Goal: Task Accomplishment & Management: Complete application form

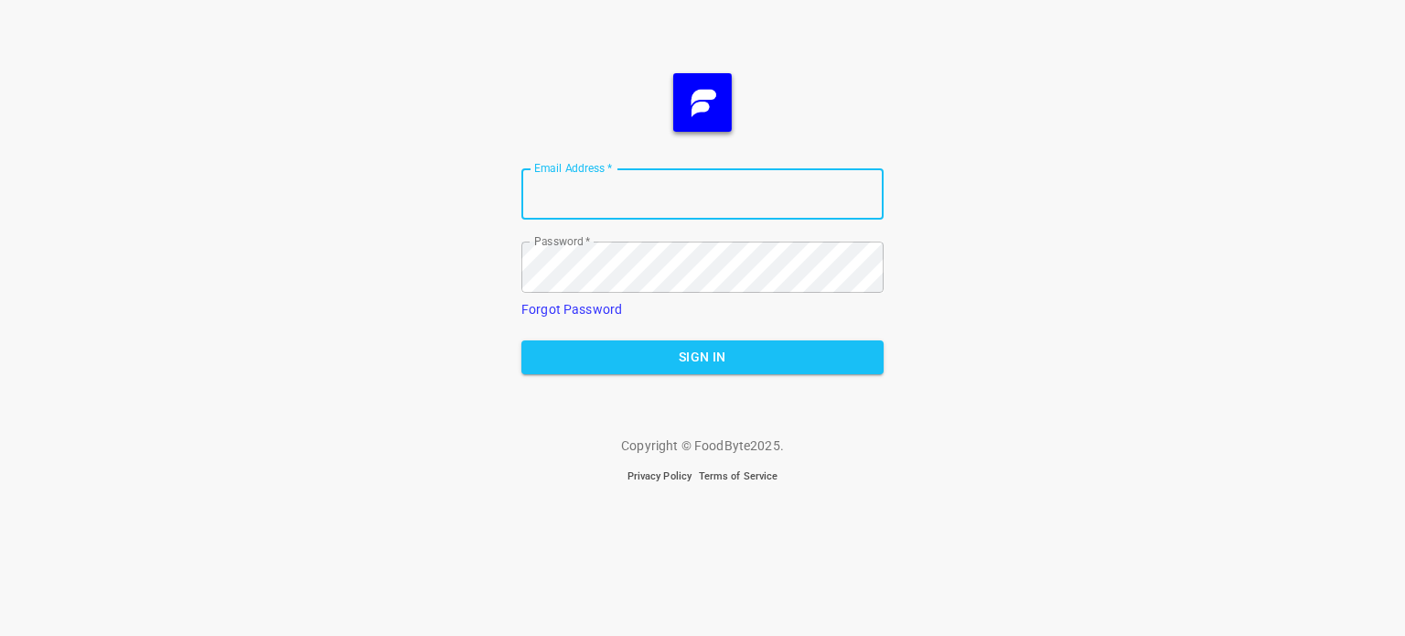
type input "[EMAIL_ADDRESS][DOMAIN_NAME]"
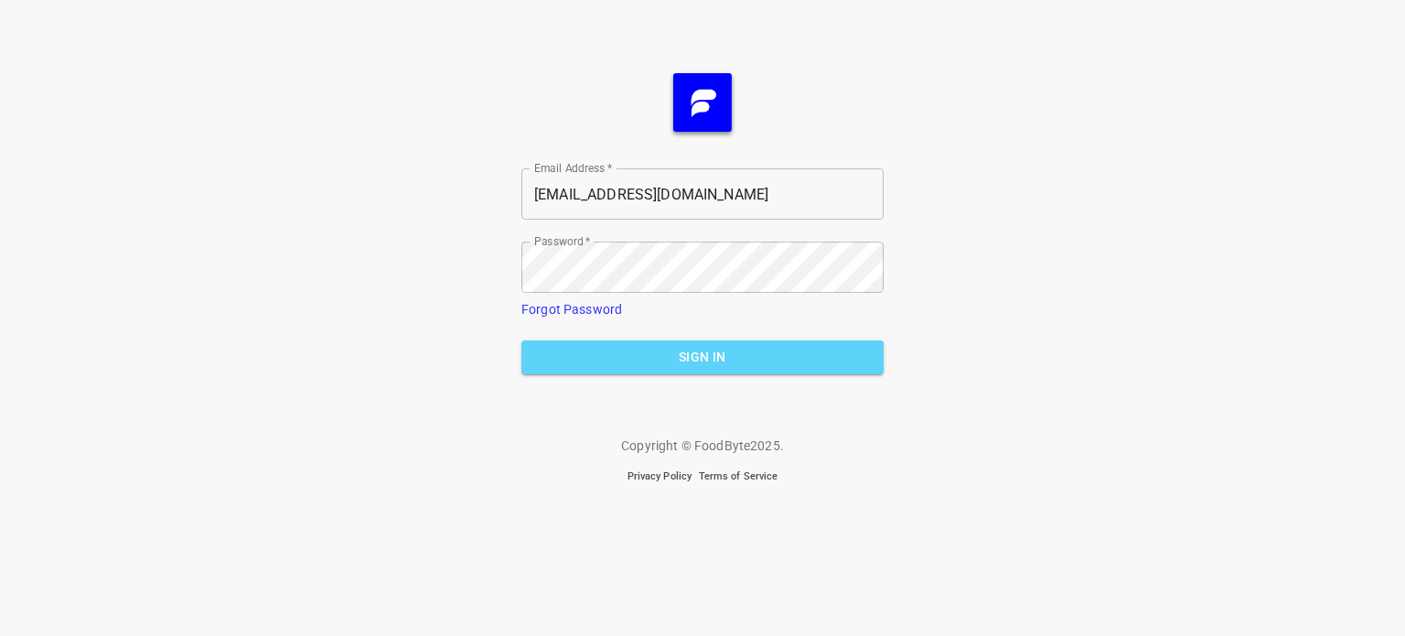
click at [652, 348] on span "Sign In" at bounding box center [702, 357] width 333 height 23
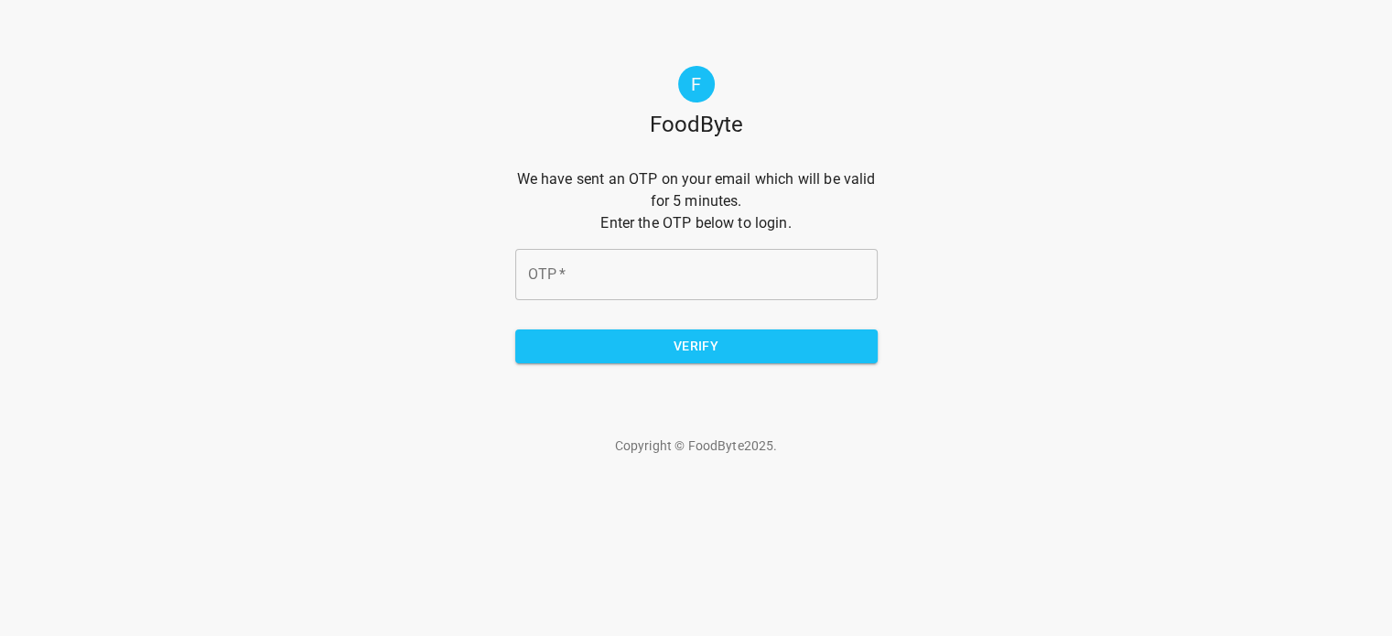
click at [626, 255] on input "OTP   *" at bounding box center [696, 274] width 362 height 51
type input "B"
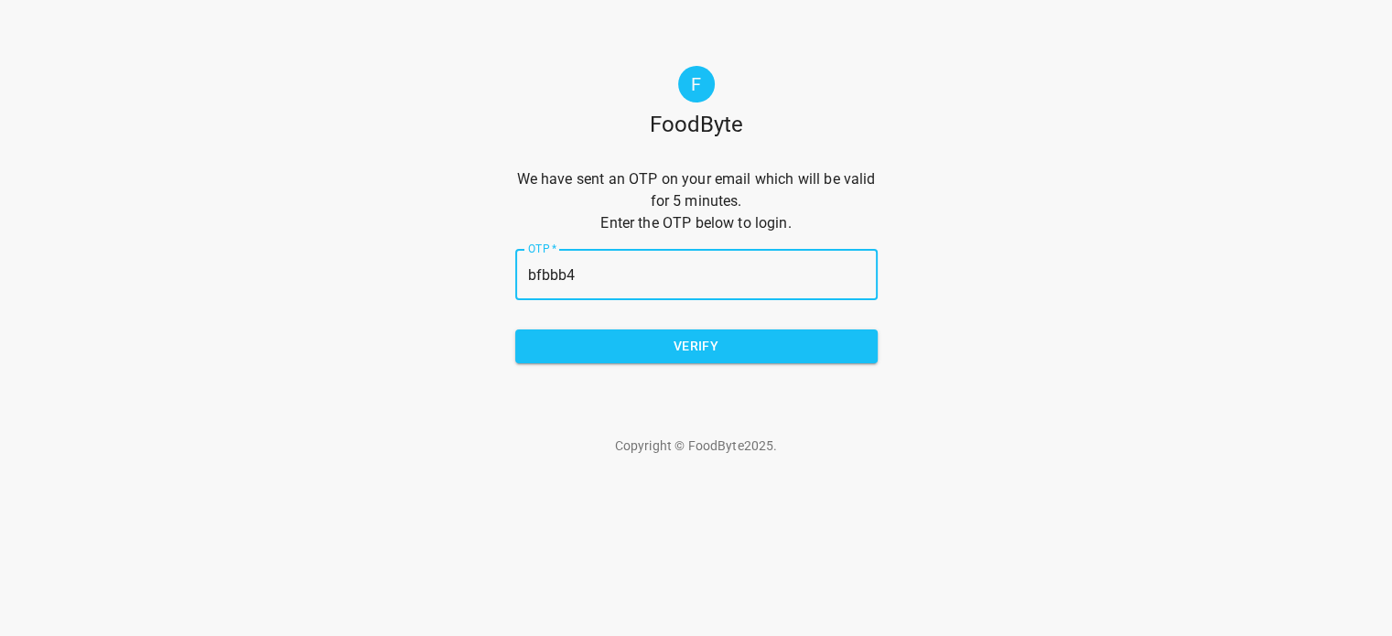
type input "bfbbb4"
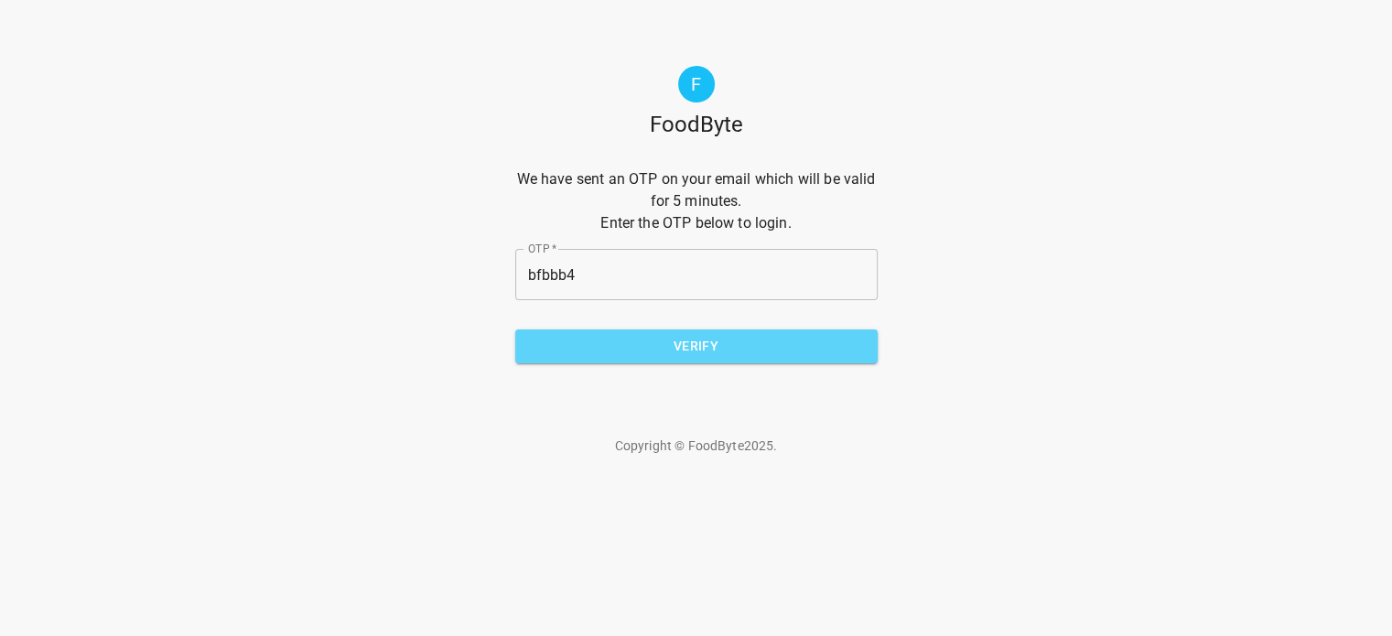
click at [673, 356] on span "Verify" at bounding box center [696, 346] width 333 height 23
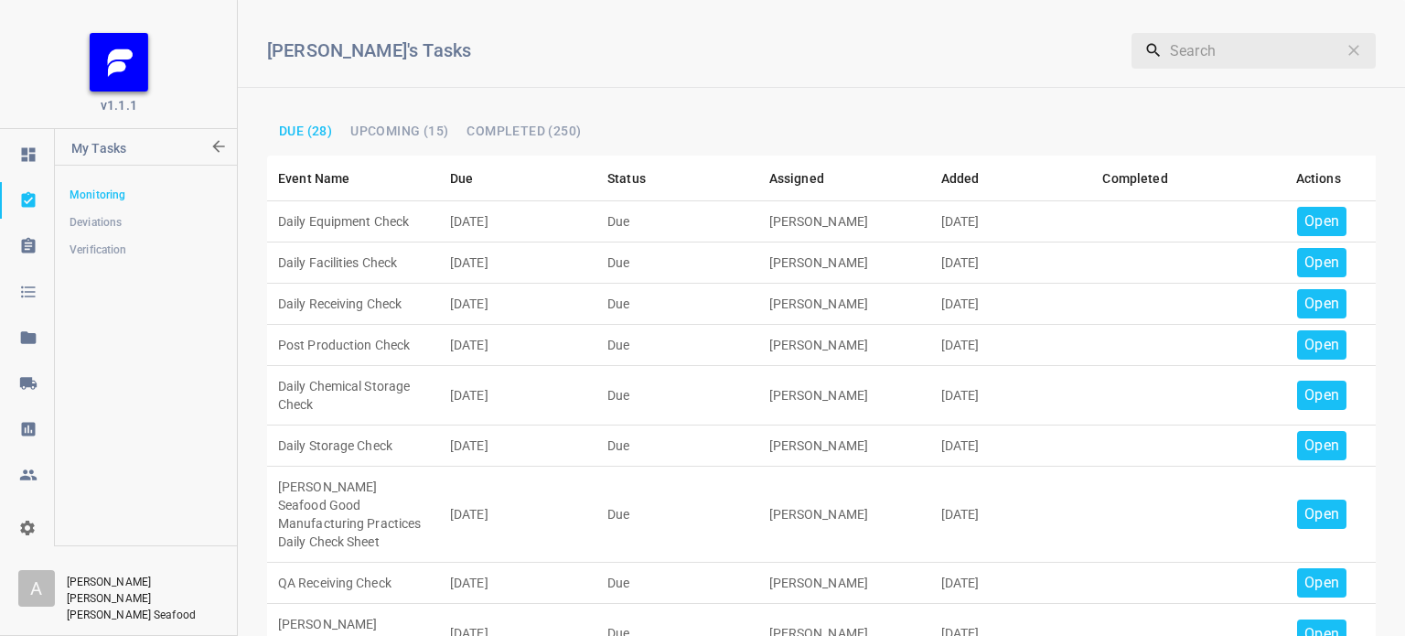
click at [1305, 214] on p "Open" at bounding box center [1322, 221] width 35 height 22
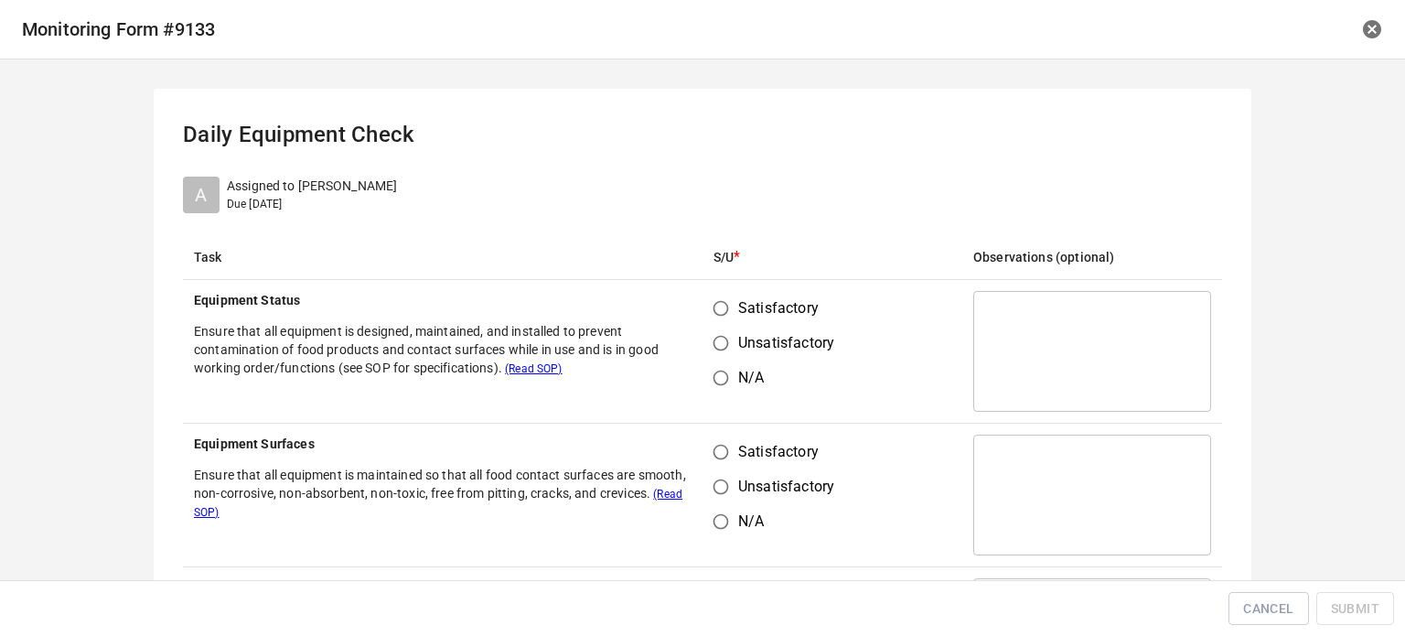
click at [738, 299] on span "Satisfactory" at bounding box center [778, 308] width 81 height 22
click at [732, 299] on input "Satisfactory" at bounding box center [721, 308] width 35 height 35
radio input "true"
drag, startPoint x: 709, startPoint y: 440, endPoint x: 750, endPoint y: 491, distance: 65.7
click at [714, 456] on input "Satisfactory" at bounding box center [721, 452] width 35 height 35
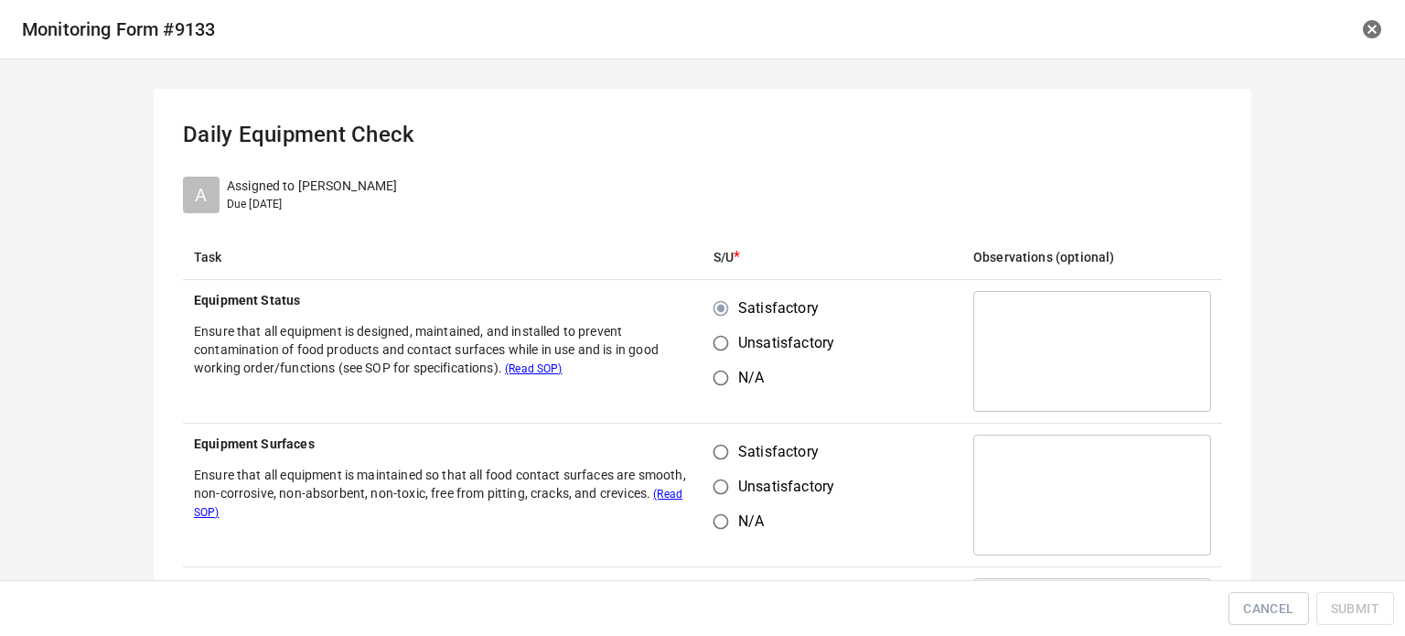
radio input "true"
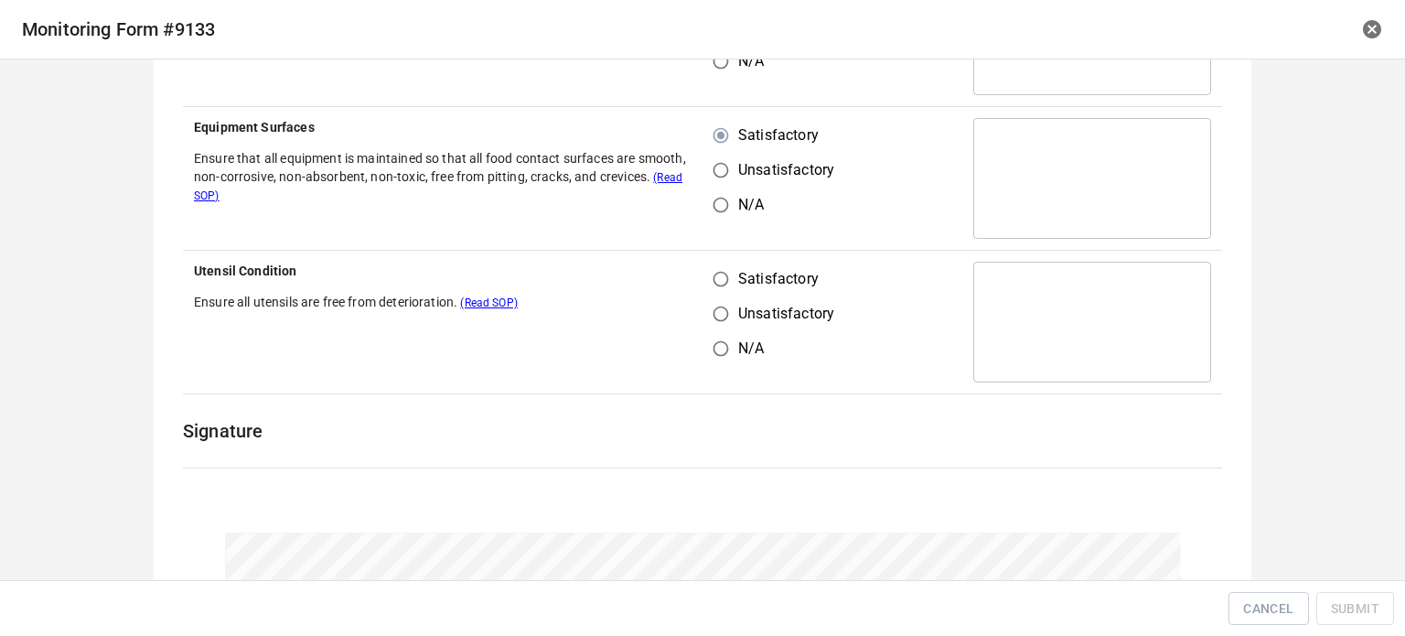
scroll to position [366, 0]
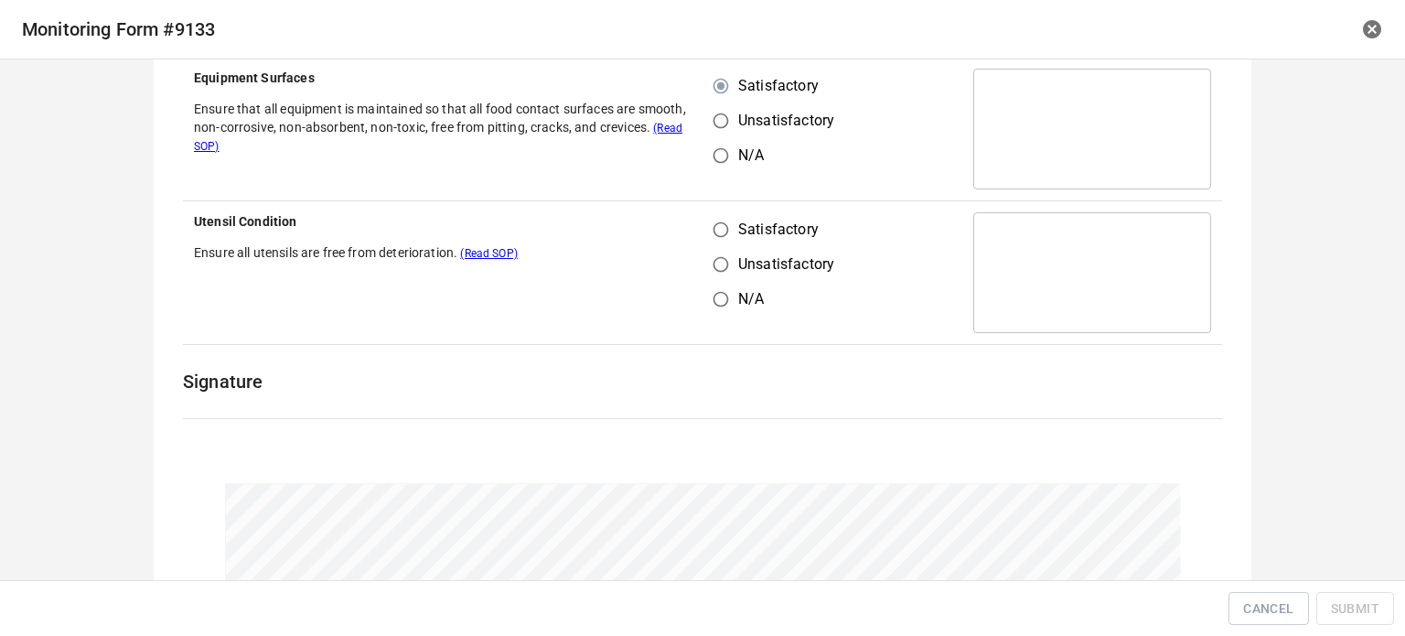
drag, startPoint x: 687, startPoint y: 232, endPoint x: 717, endPoint y: 242, distance: 31.8
click at [689, 233] on th "Utensil Condition Ensure all utensils are free from deterioration. (Read SOP)" at bounding box center [443, 273] width 520 height 144
drag, startPoint x: 715, startPoint y: 226, endPoint x: 878, endPoint y: 194, distance: 166.0
click at [715, 225] on input "Satisfactory" at bounding box center [721, 229] width 35 height 35
radio input "true"
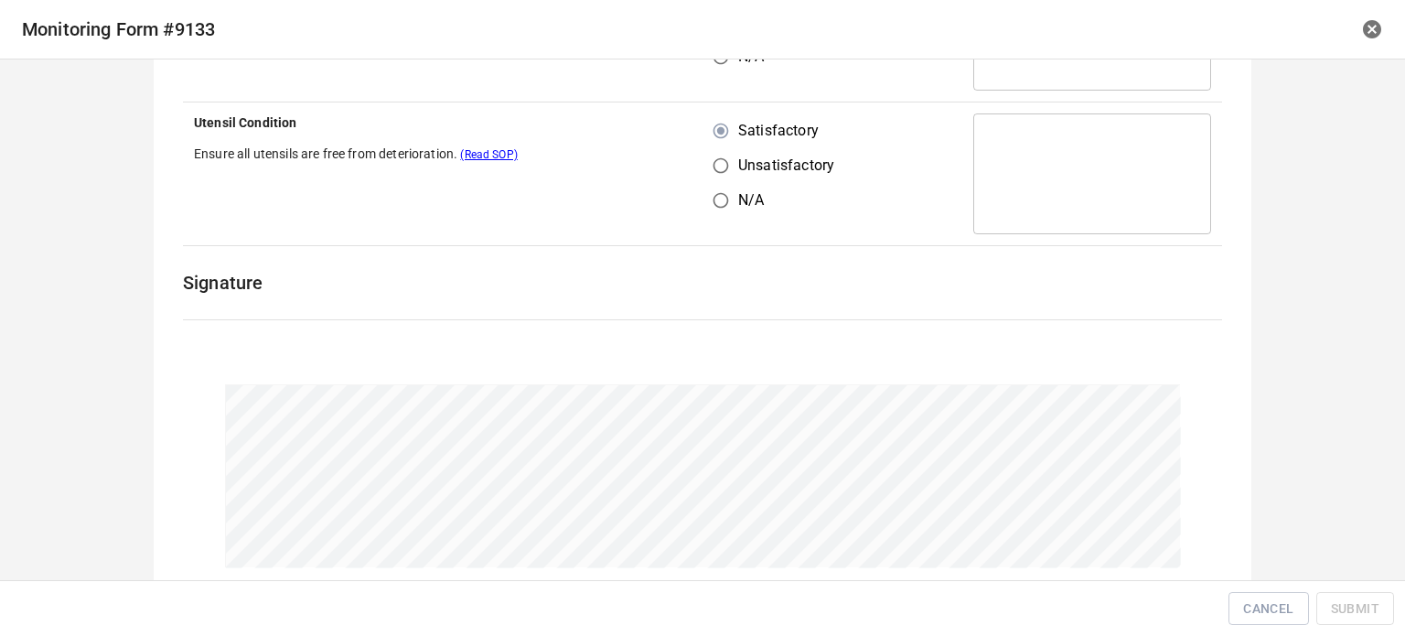
scroll to position [565, 0]
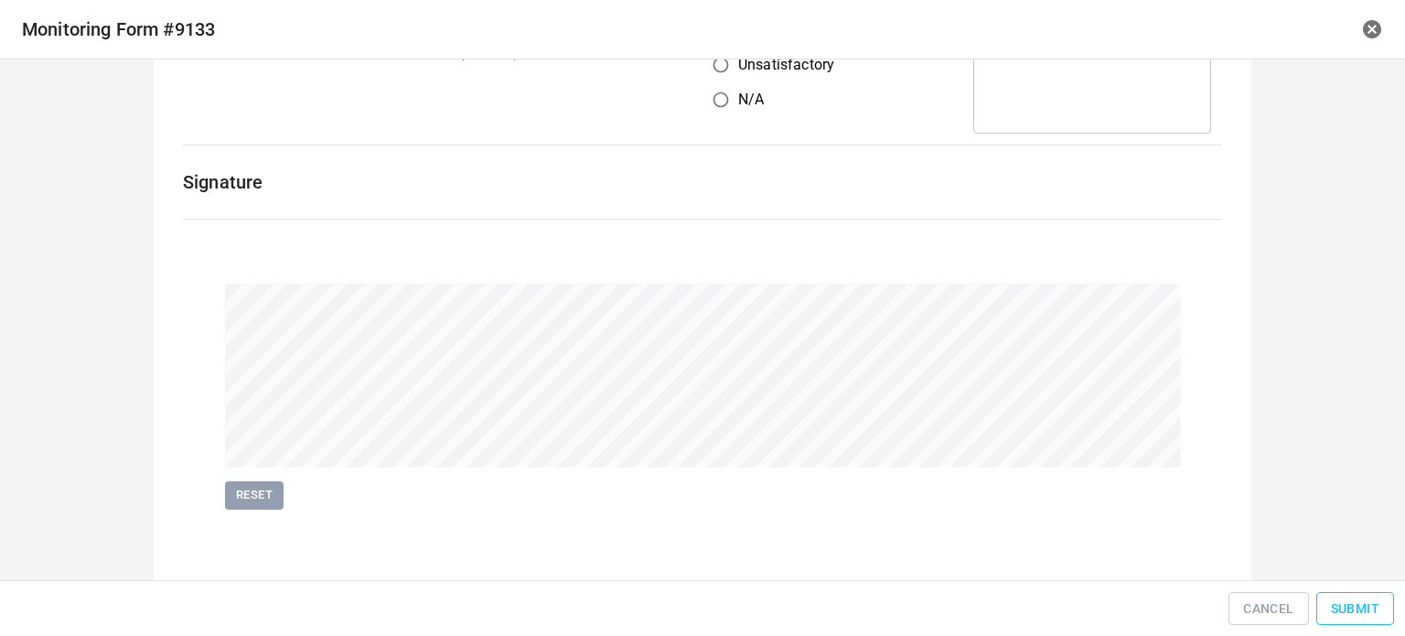
click at [1345, 594] on div "Cancel Submit" at bounding box center [702, 608] width 1391 height 41
click at [1354, 607] on span "Submit" at bounding box center [1355, 608] width 48 height 23
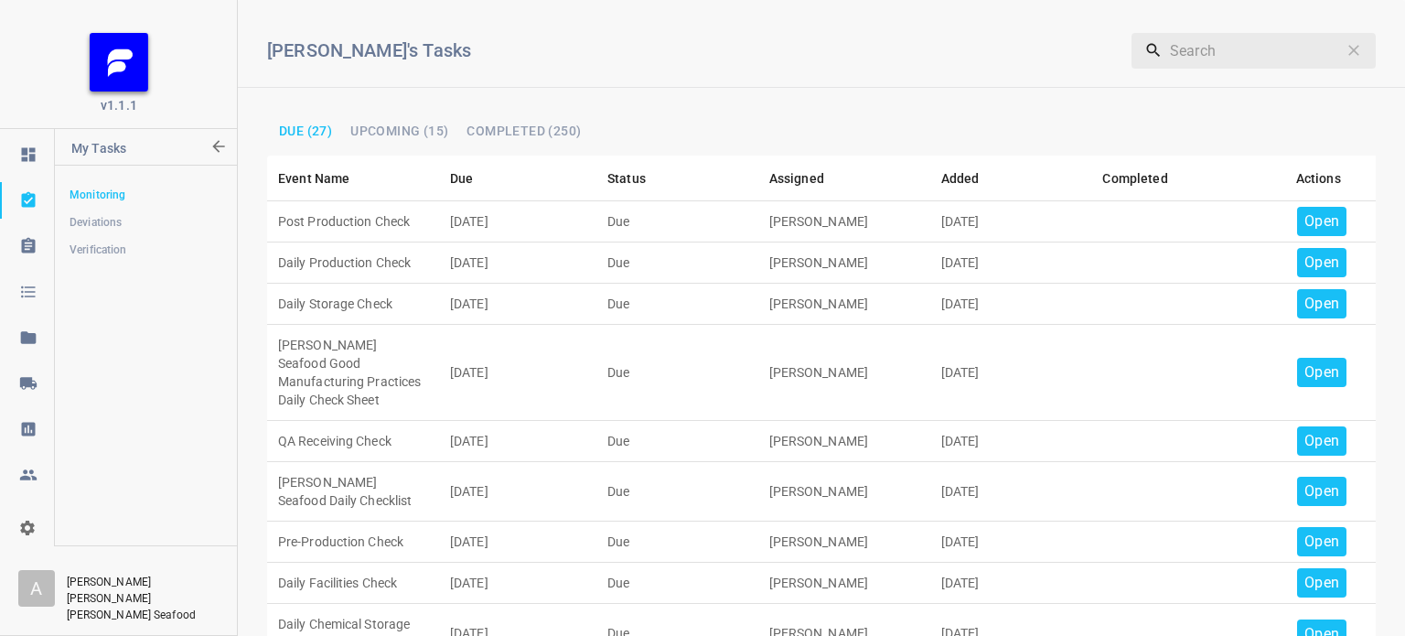
click at [1305, 215] on p "Open" at bounding box center [1322, 221] width 35 height 22
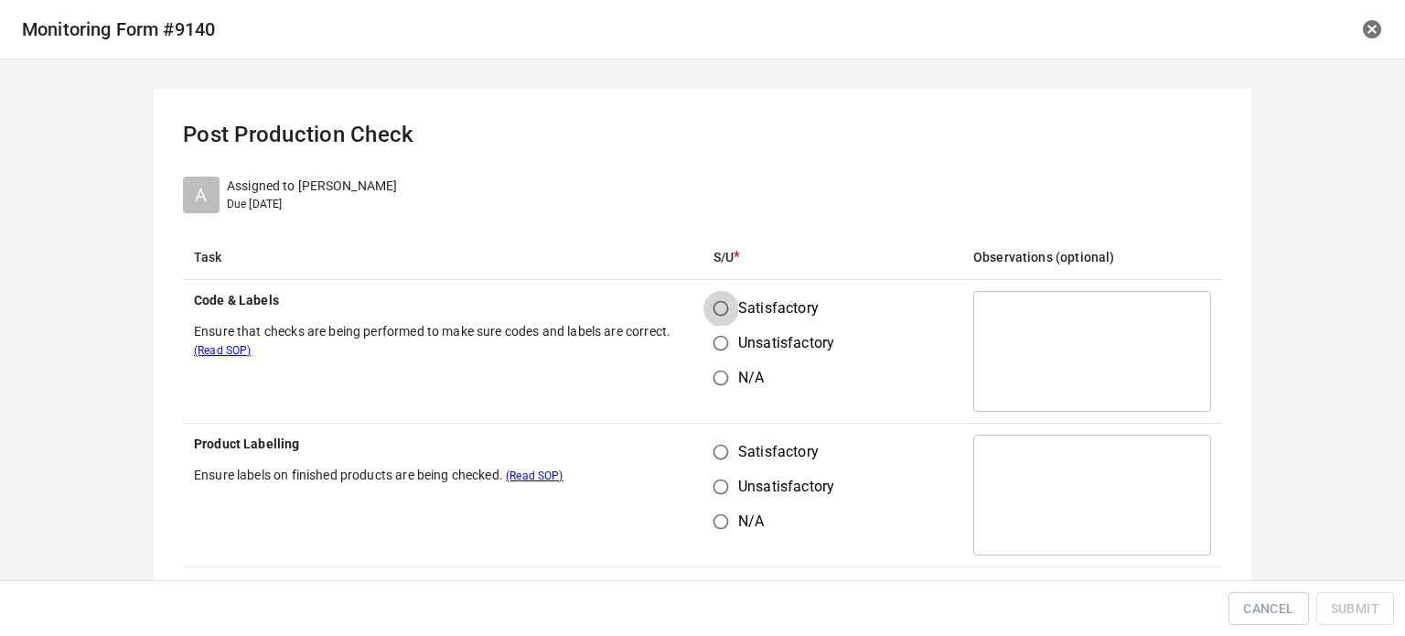
click at [718, 303] on input "Satisfactory" at bounding box center [721, 308] width 35 height 35
radio input "true"
click at [717, 453] on input "Satisfactory" at bounding box center [721, 452] width 35 height 35
radio input "true"
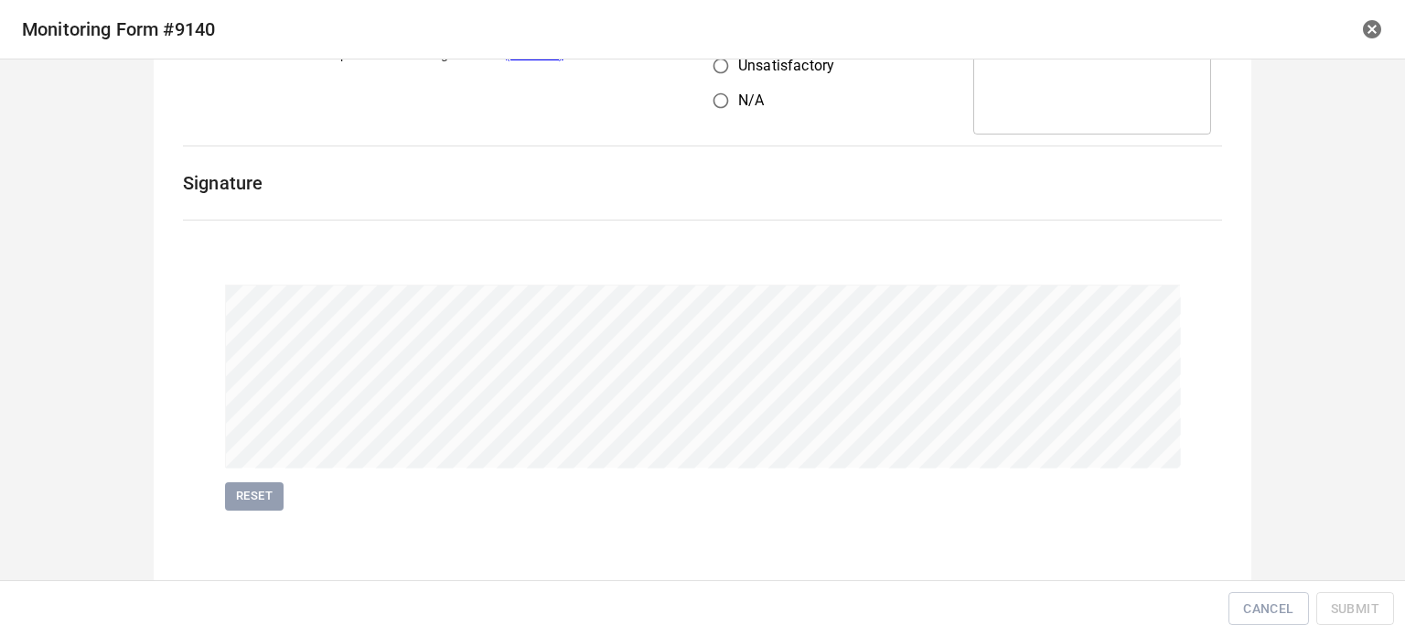
scroll to position [422, 0]
click at [1357, 599] on span "Submit" at bounding box center [1355, 608] width 48 height 23
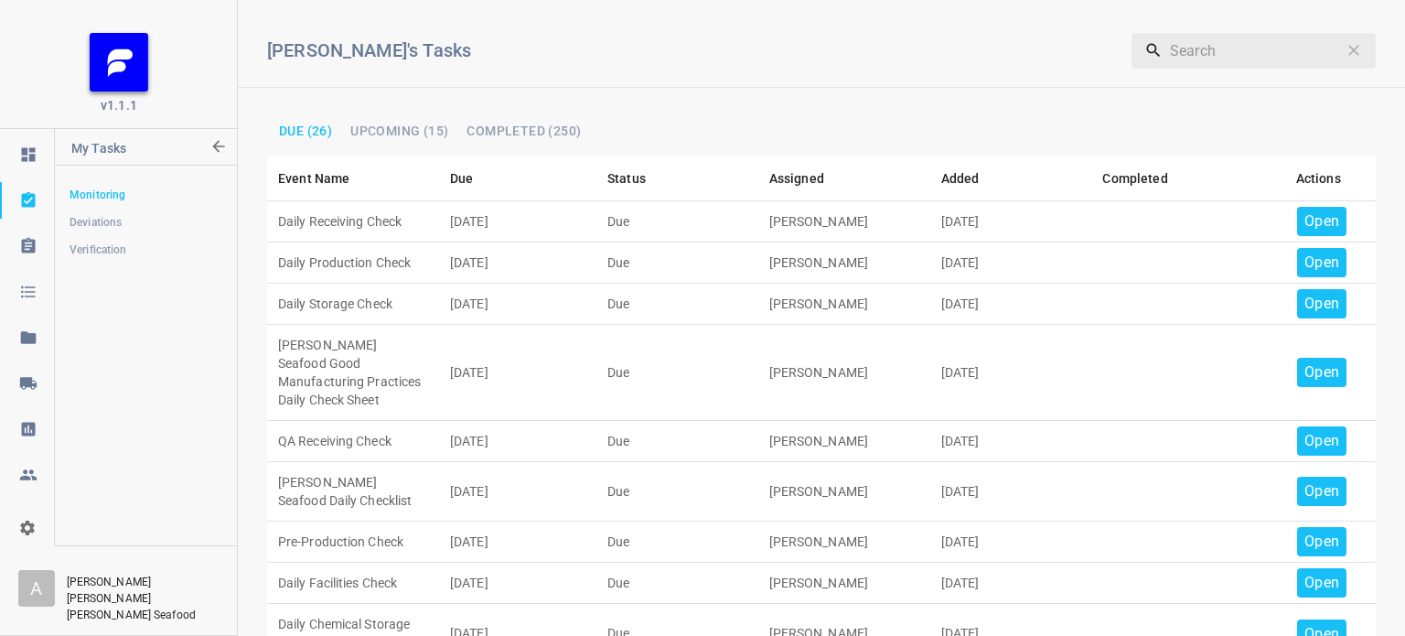
click at [1307, 214] on p "Open" at bounding box center [1322, 221] width 35 height 22
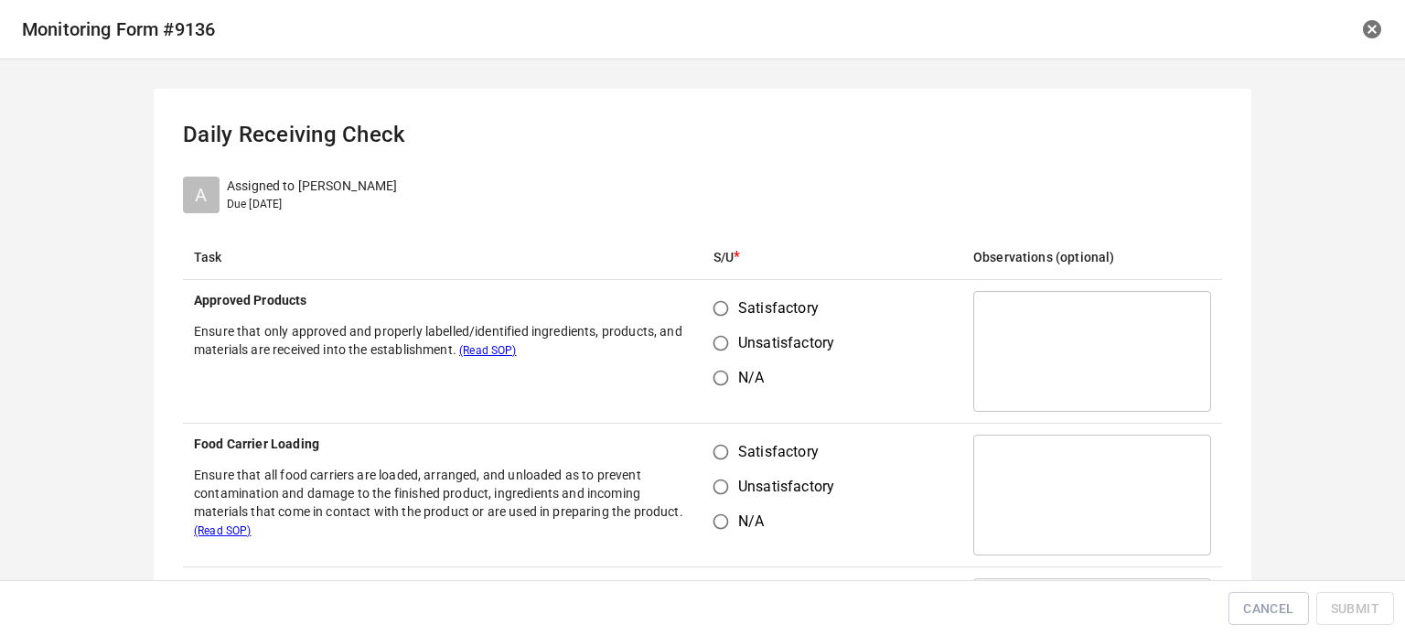
click at [721, 299] on input "Satisfactory" at bounding box center [721, 308] width 35 height 35
radio input "true"
click at [717, 436] on input "Satisfactory" at bounding box center [721, 452] width 35 height 35
radio input "true"
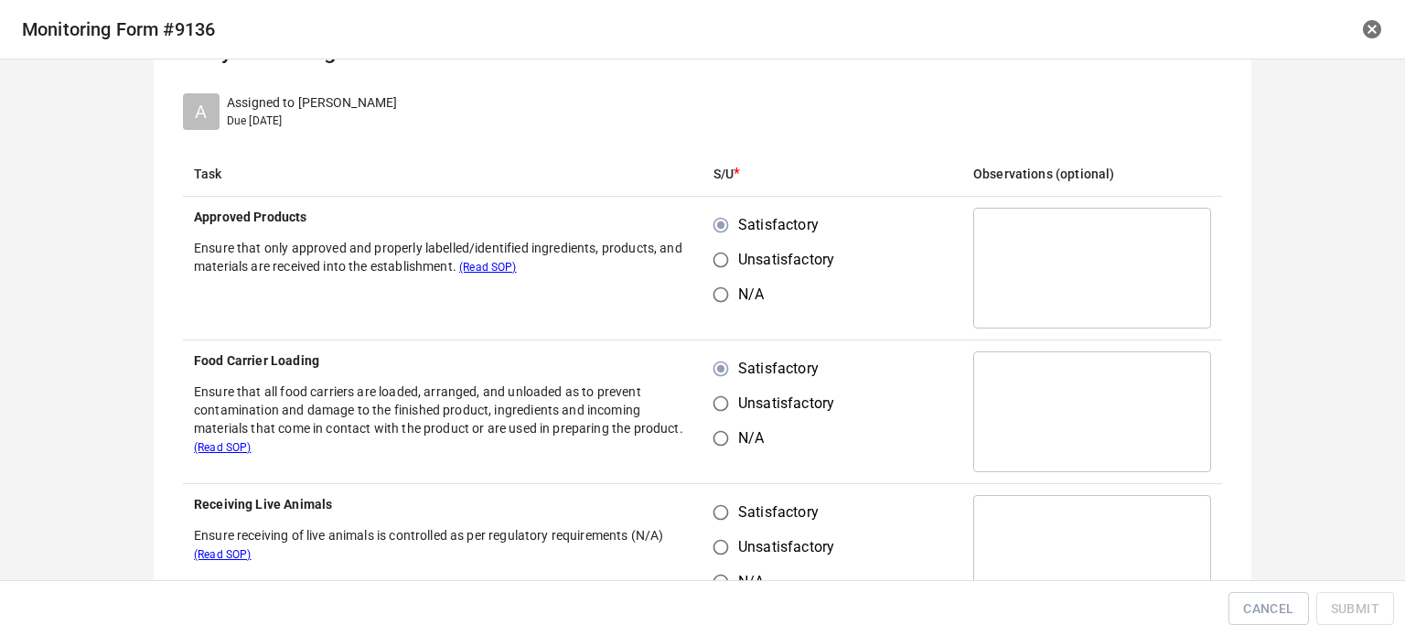
scroll to position [274, 0]
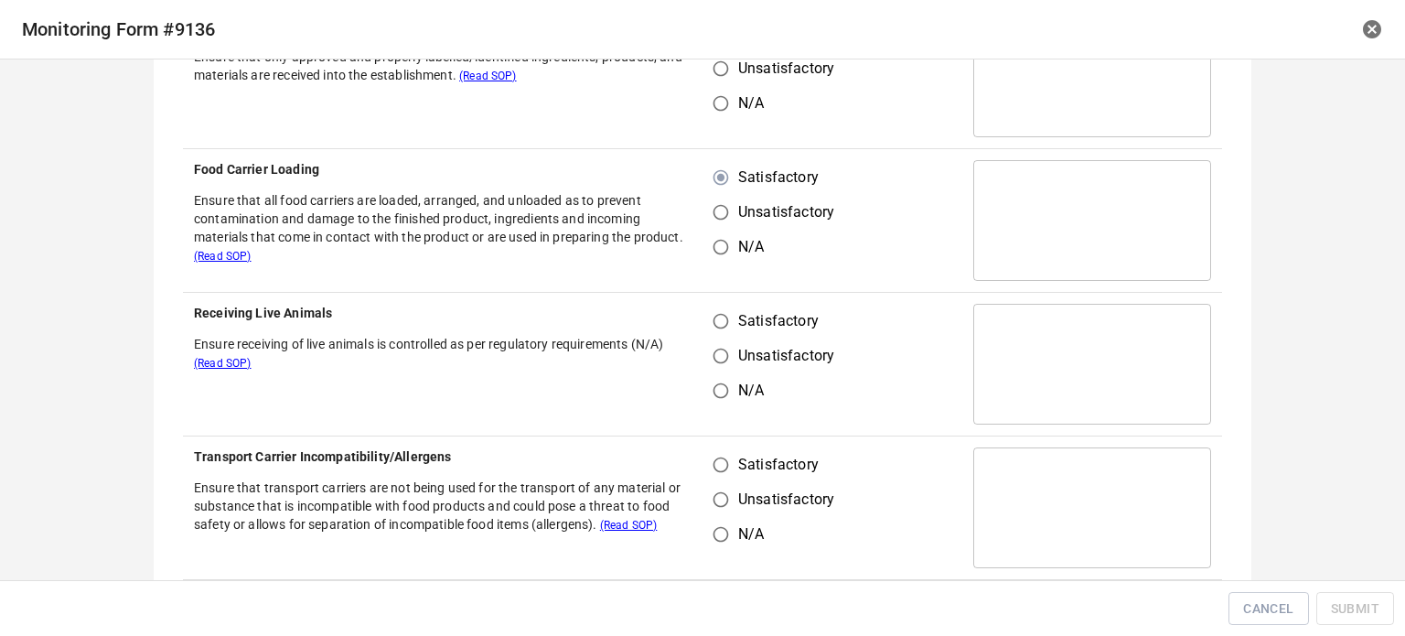
click at [704, 321] on input "Satisfactory" at bounding box center [721, 321] width 35 height 35
radio input "true"
drag, startPoint x: 709, startPoint y: 508, endPoint x: 741, endPoint y: 474, distance: 46.6
click at [710, 508] on input "Unsatisfactory" at bounding box center [721, 499] width 35 height 35
radio input "true"
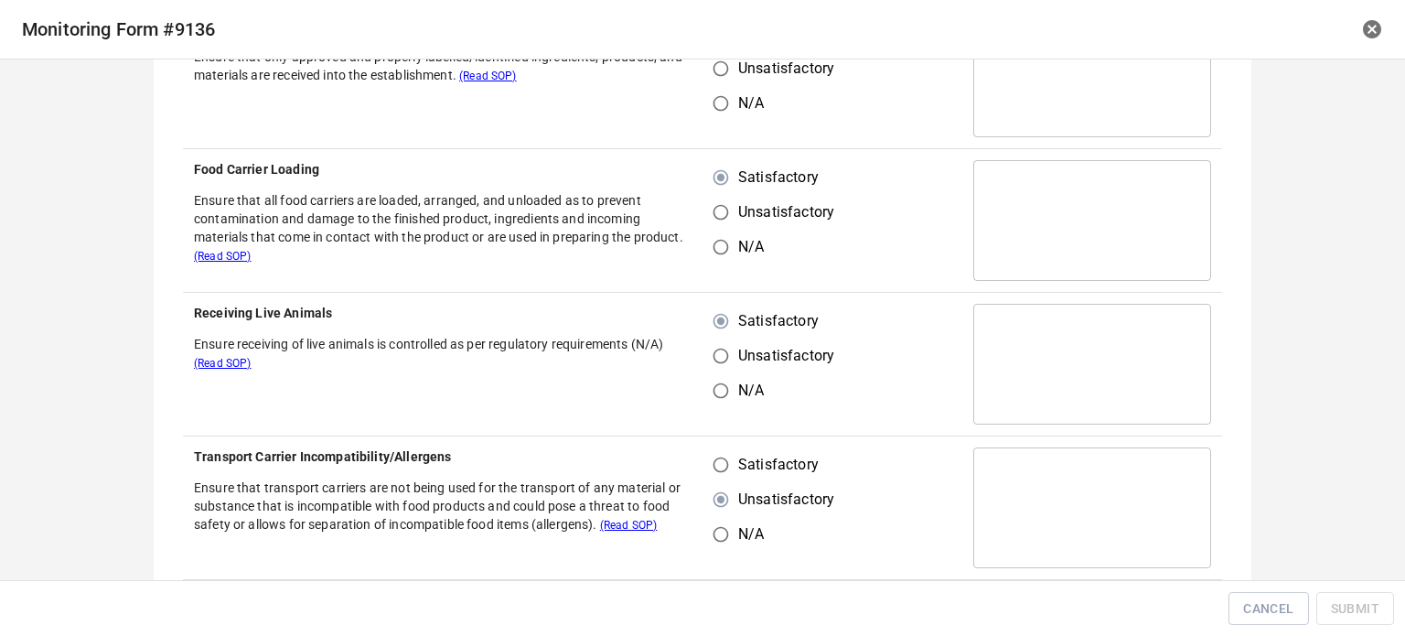
click at [708, 455] on input "Satisfactory" at bounding box center [721, 464] width 35 height 35
radio input "true"
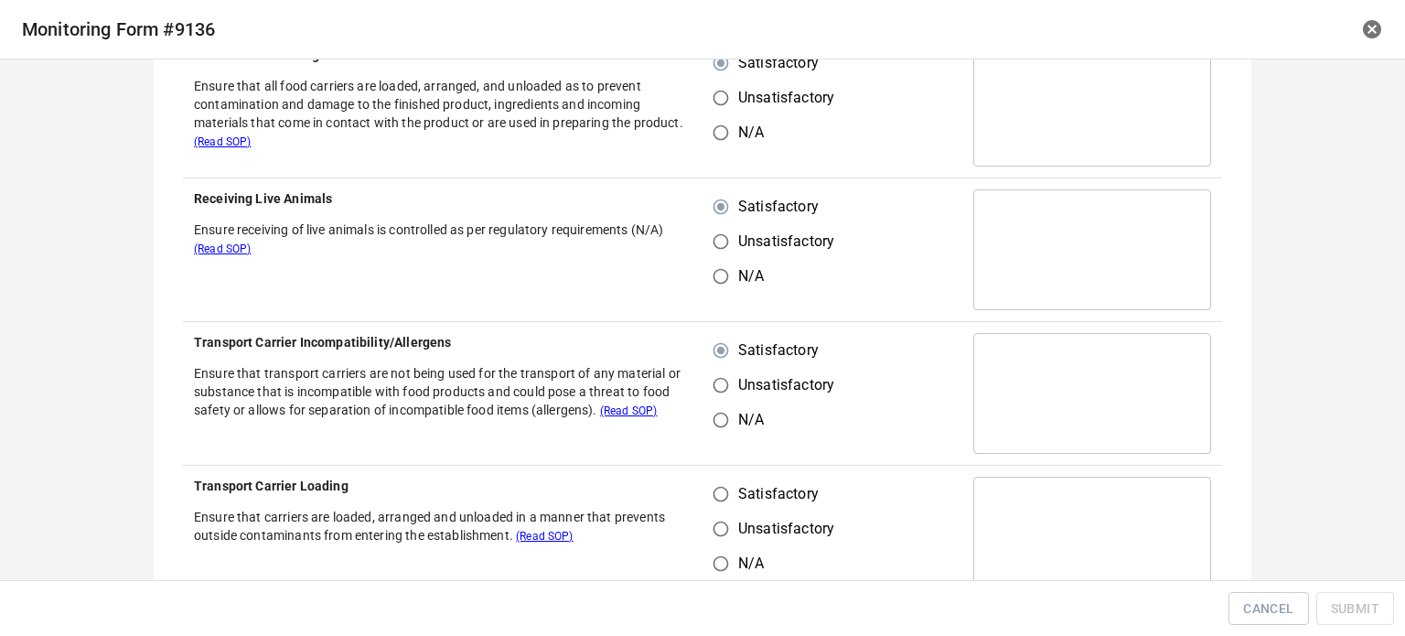
scroll to position [549, 0]
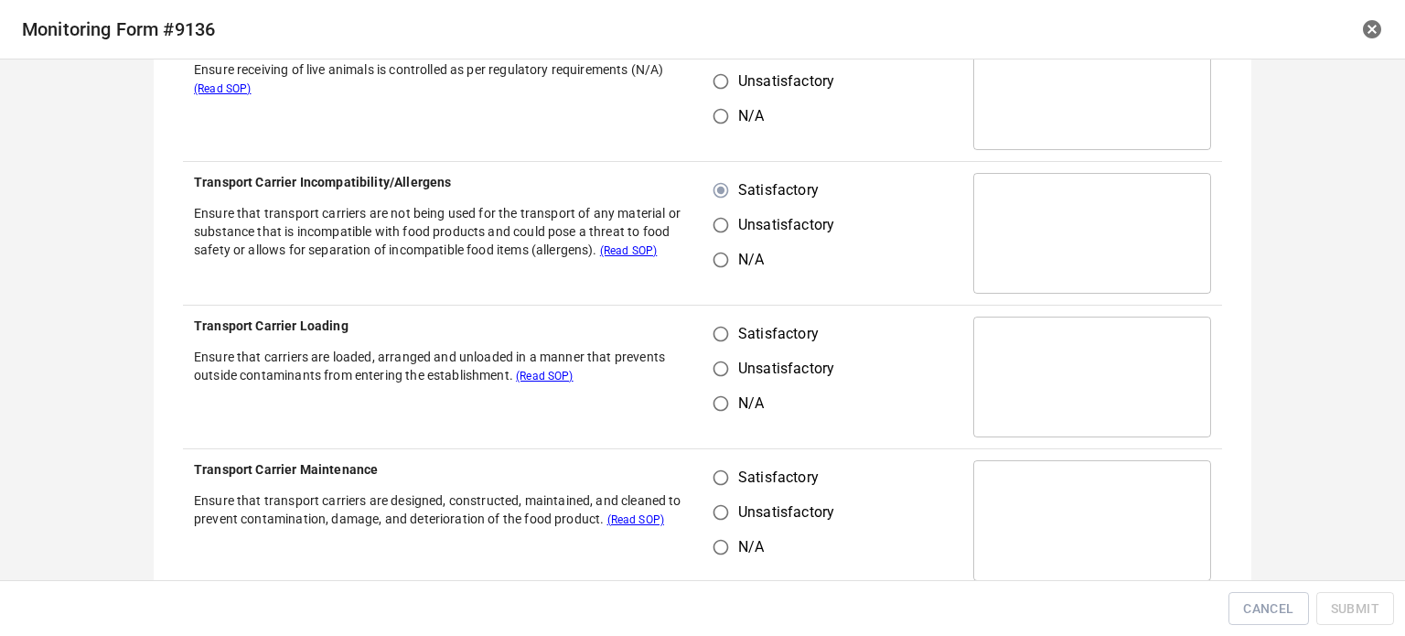
drag, startPoint x: 708, startPoint y: 316, endPoint x: 727, endPoint y: 393, distance: 80.1
click at [714, 330] on input "Satisfactory" at bounding box center [721, 334] width 35 height 35
radio input "true"
click at [714, 488] on input "Satisfactory" at bounding box center [721, 477] width 35 height 35
radio input "true"
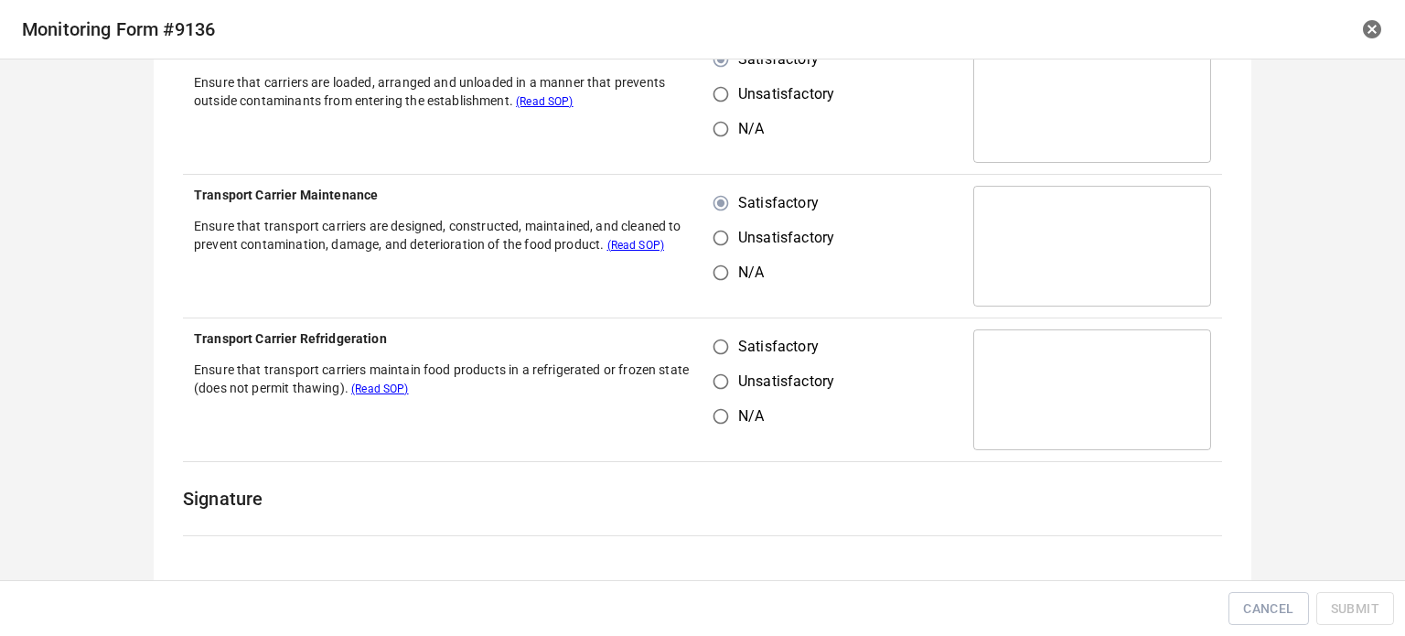
drag, startPoint x: 718, startPoint y: 336, endPoint x: 741, endPoint y: 363, distance: 35.7
click at [721, 345] on input "Satisfactory" at bounding box center [721, 346] width 35 height 35
radio input "true"
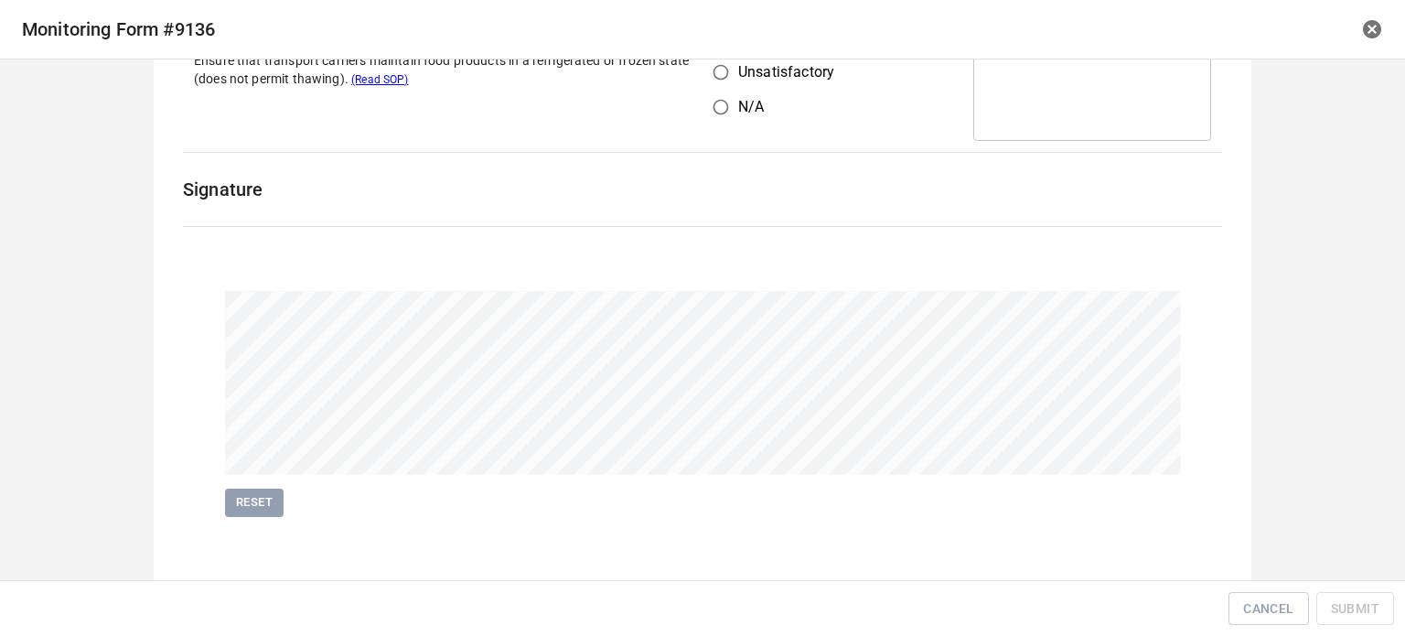
scroll to position [1139, 0]
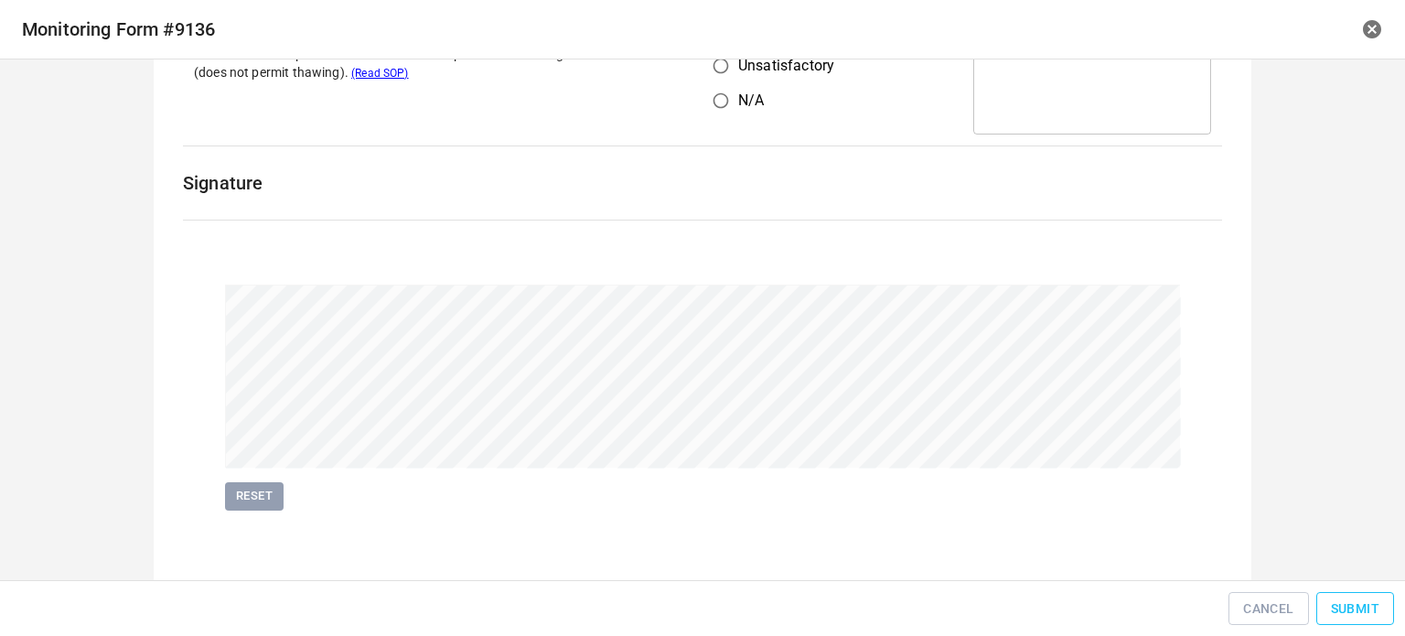
click at [1358, 603] on span "Submit" at bounding box center [1355, 608] width 48 height 23
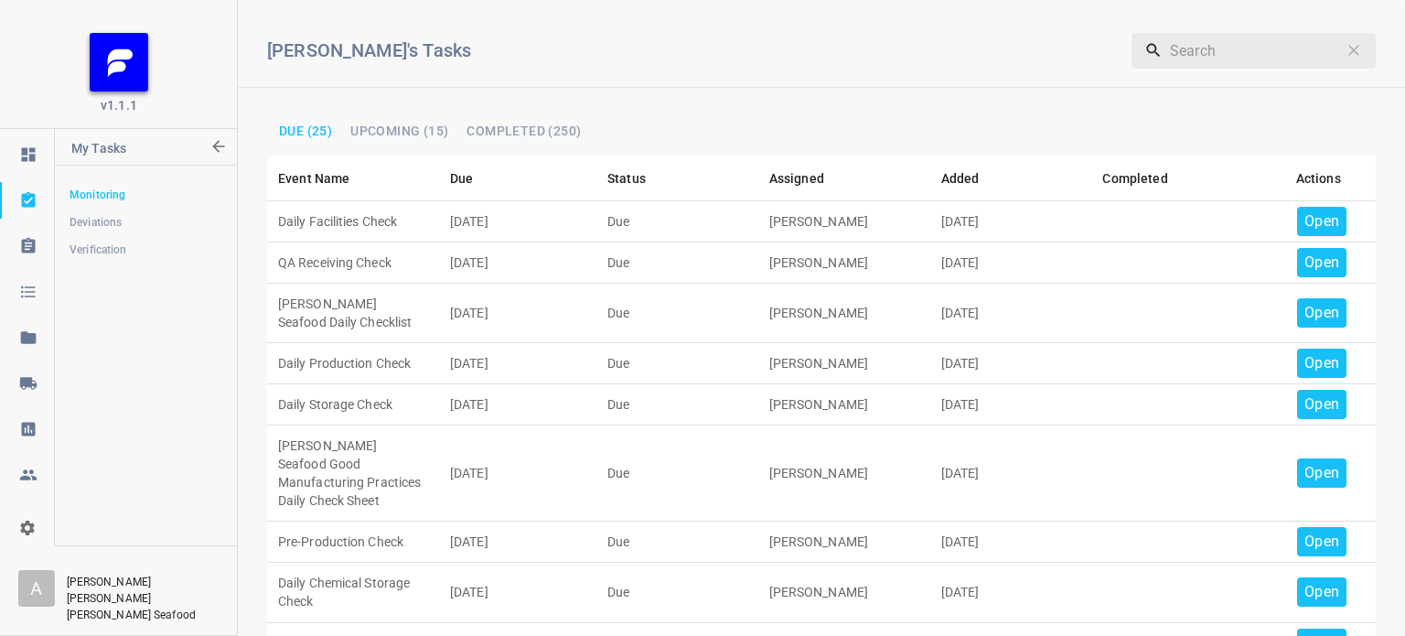
click at [1305, 211] on p "Open" at bounding box center [1322, 221] width 35 height 22
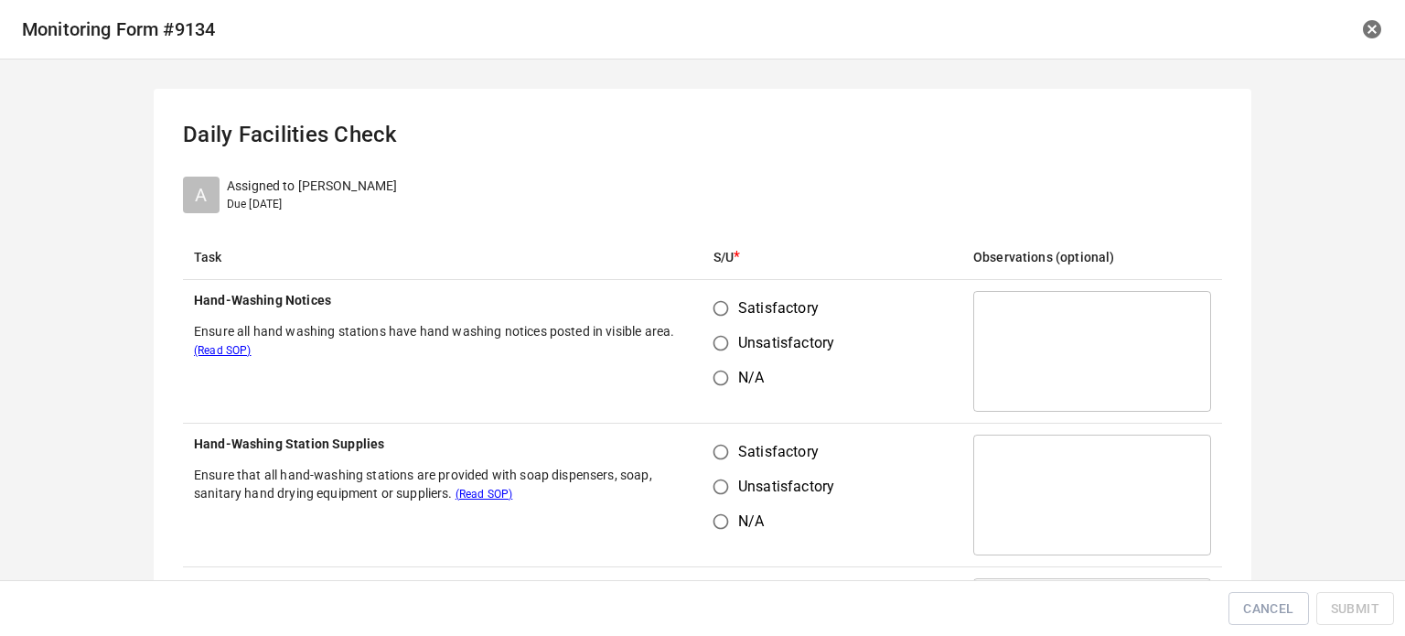
drag, startPoint x: 706, startPoint y: 302, endPoint x: 743, endPoint y: 422, distance: 125.3
click at [709, 304] on input "Satisfactory" at bounding box center [721, 308] width 35 height 35
radio input "true"
click at [718, 445] on input "Satisfactory" at bounding box center [721, 452] width 35 height 35
radio input "true"
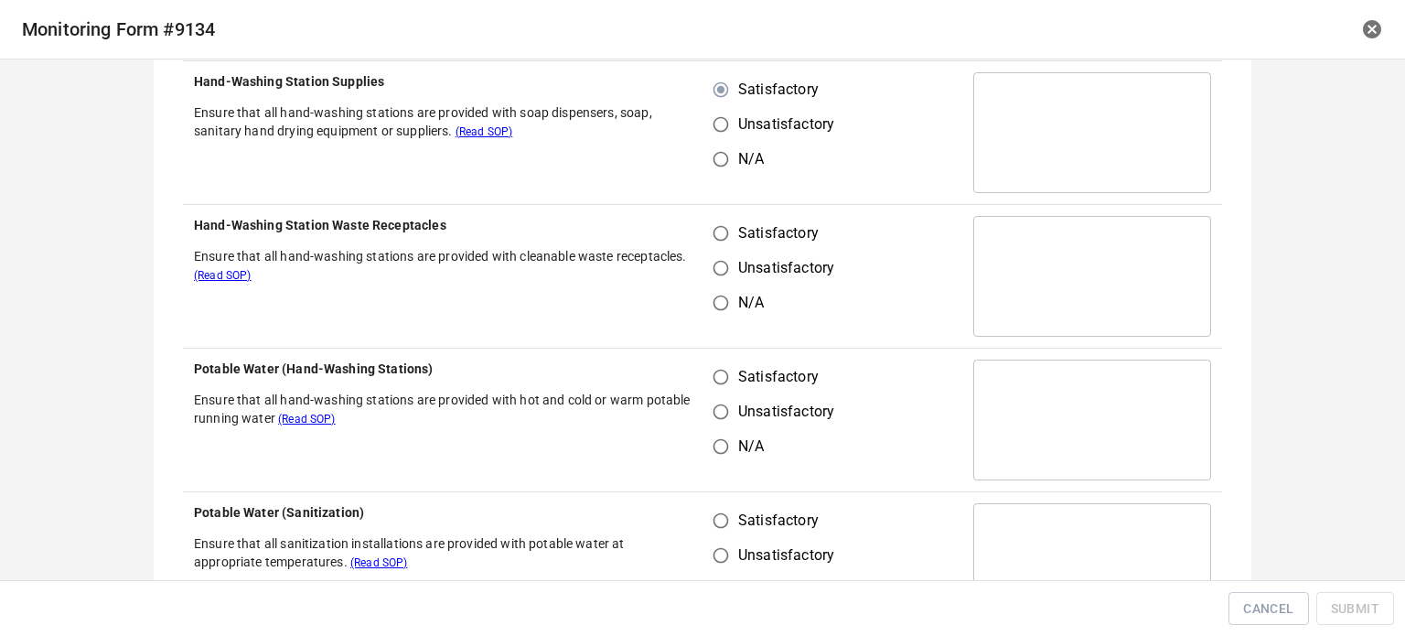
scroll to position [366, 0]
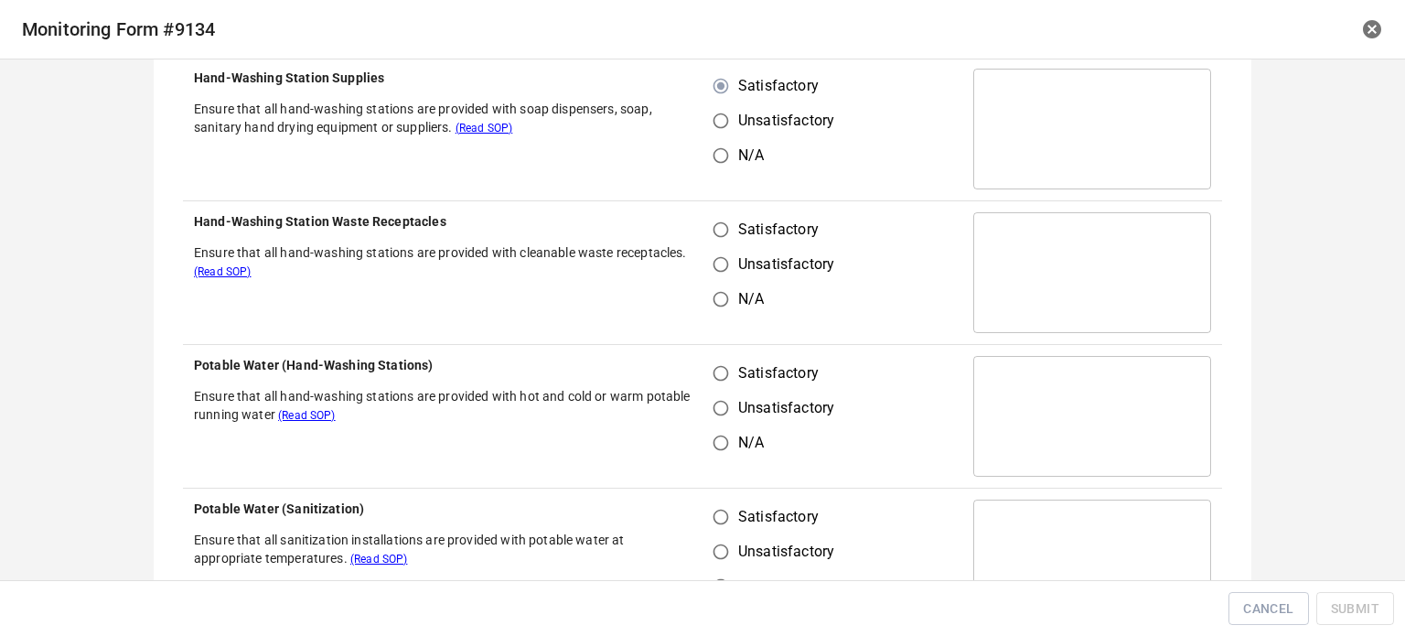
click at [711, 230] on input "Satisfactory" at bounding box center [721, 229] width 35 height 35
radio input "true"
click at [726, 393] on input "Unsatisfactory" at bounding box center [721, 408] width 35 height 35
radio input "true"
click at [710, 369] on input "Satisfactory" at bounding box center [721, 373] width 35 height 35
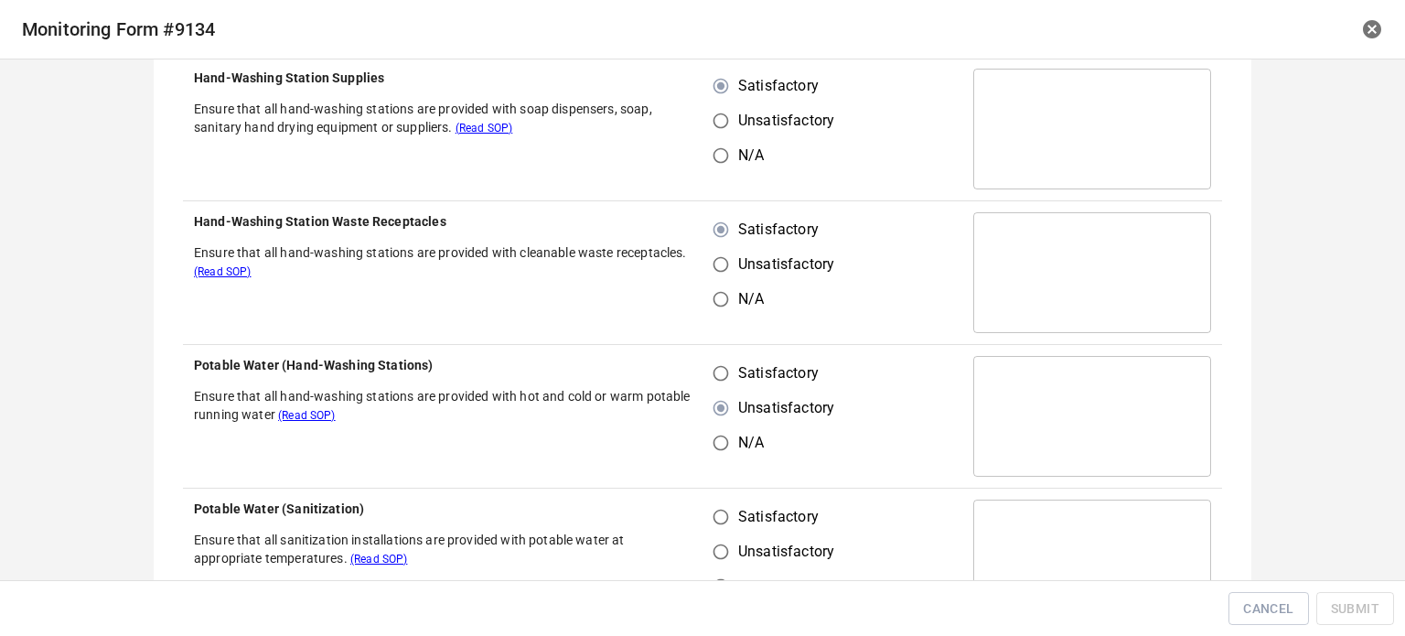
radio input "true"
click at [716, 543] on input "Unsatisfactory" at bounding box center [721, 551] width 35 height 35
radio input "true"
click at [720, 516] on input "Satisfactory" at bounding box center [721, 517] width 35 height 35
radio input "true"
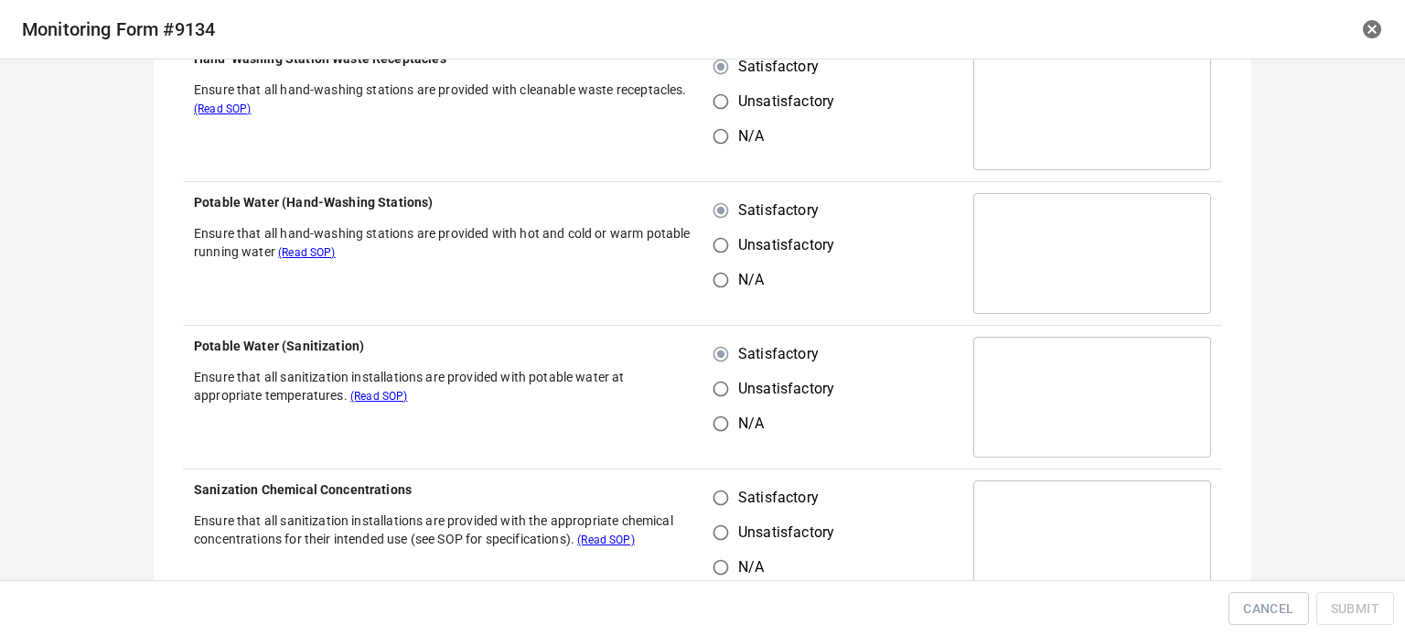
scroll to position [640, 0]
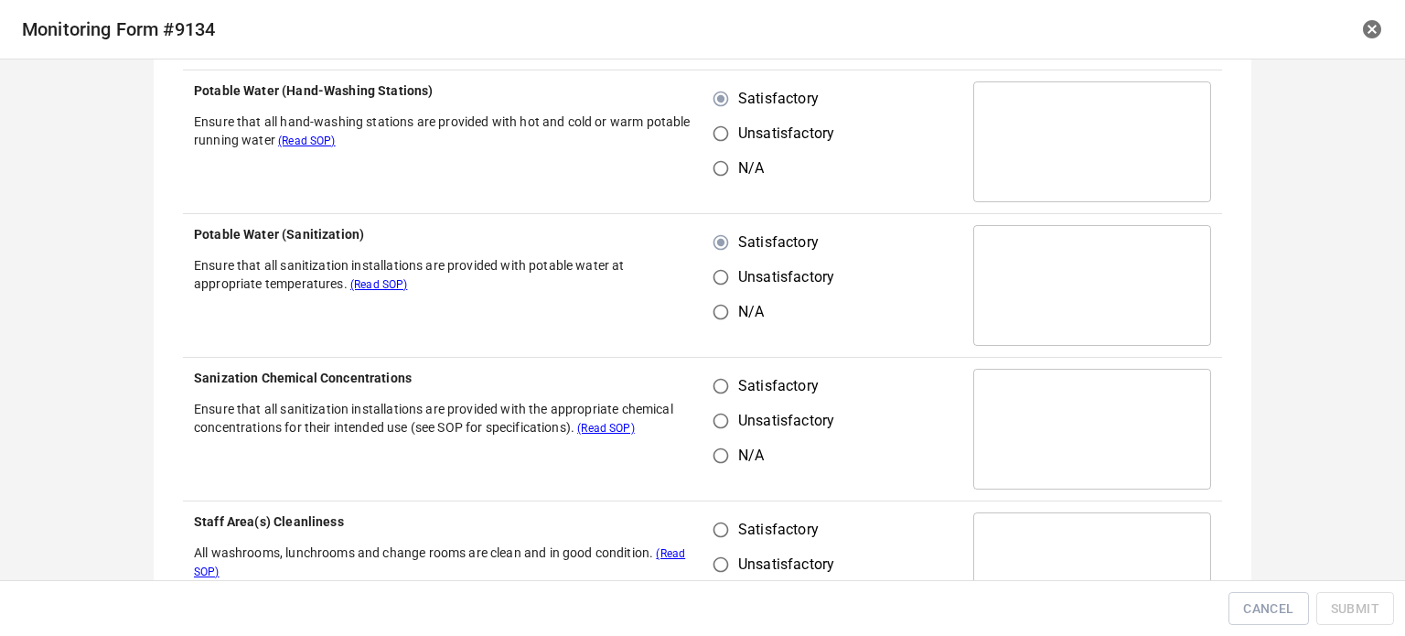
click at [722, 377] on input "Satisfactory" at bounding box center [721, 386] width 35 height 35
radio input "true"
click at [718, 539] on input "Satisfactory" at bounding box center [721, 529] width 35 height 35
radio input "true"
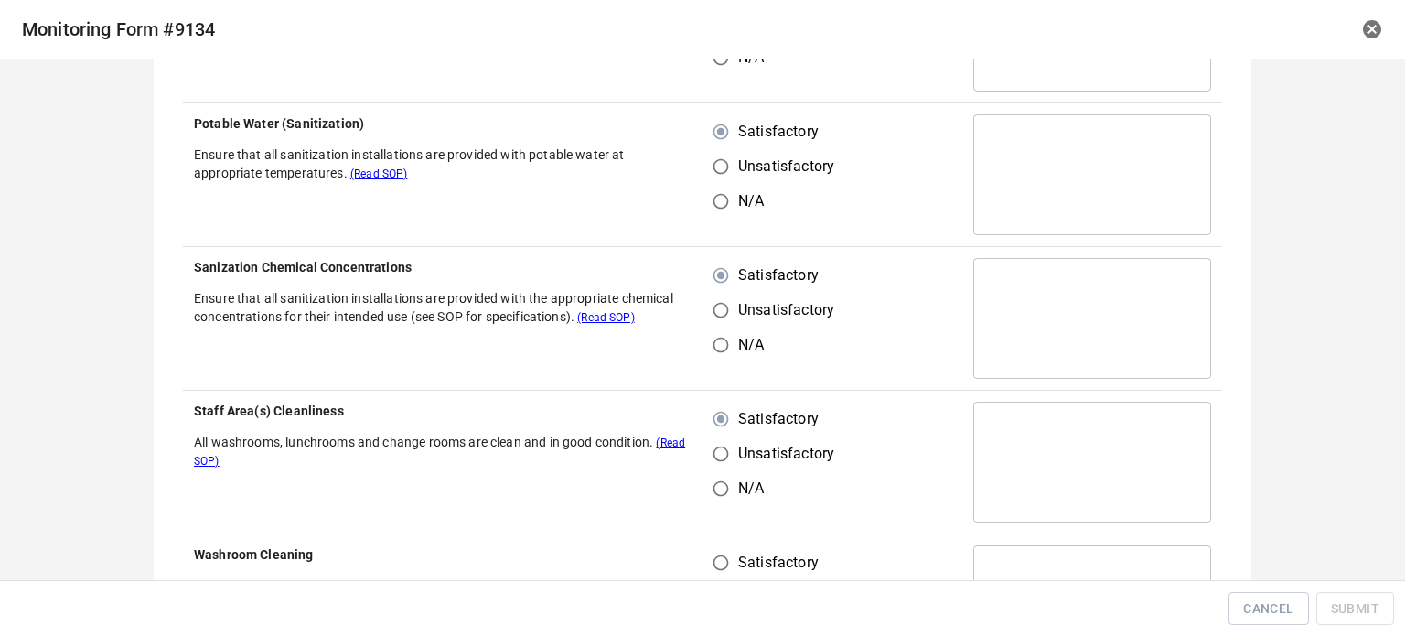
scroll to position [915, 0]
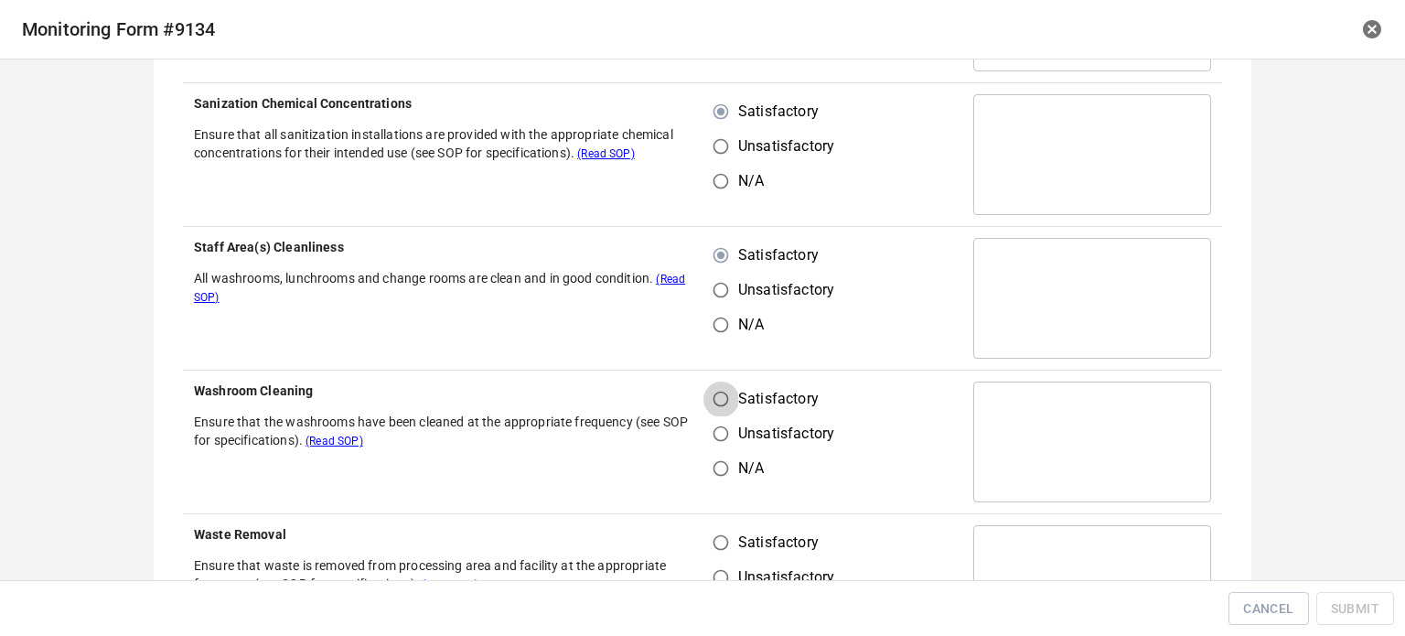
click at [730, 412] on input "Satisfactory" at bounding box center [721, 399] width 35 height 35
radio input "true"
